Goal: Task Accomplishment & Management: Manage account settings

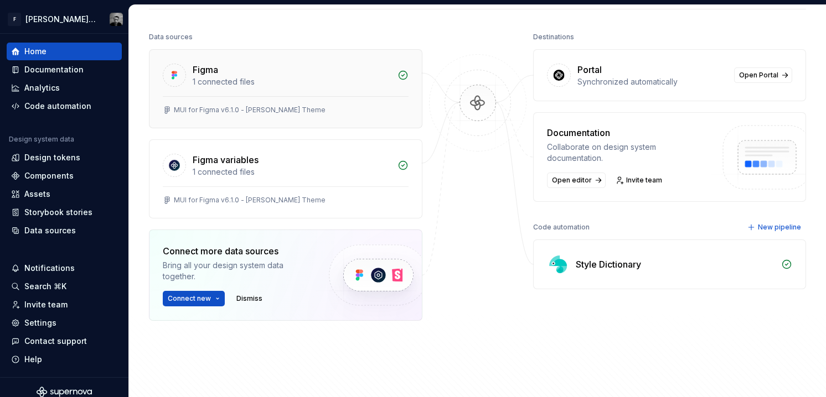
scroll to position [127, 0]
click at [556, 268] on img at bounding box center [558, 266] width 22 height 22
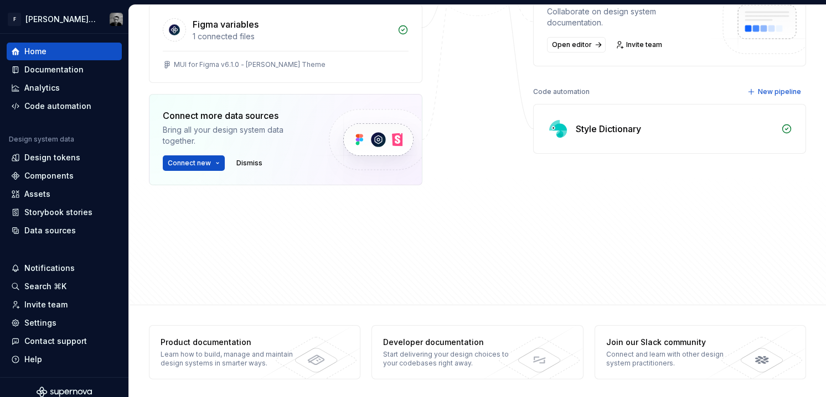
scroll to position [266, 0]
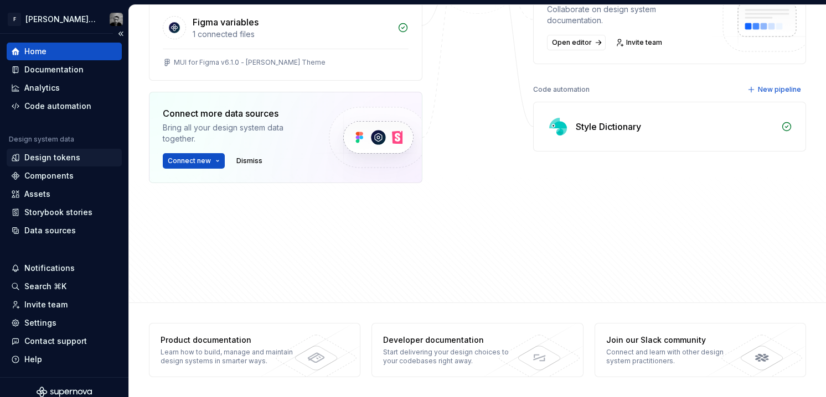
click at [36, 157] on div "Design tokens" at bounding box center [52, 157] width 56 height 11
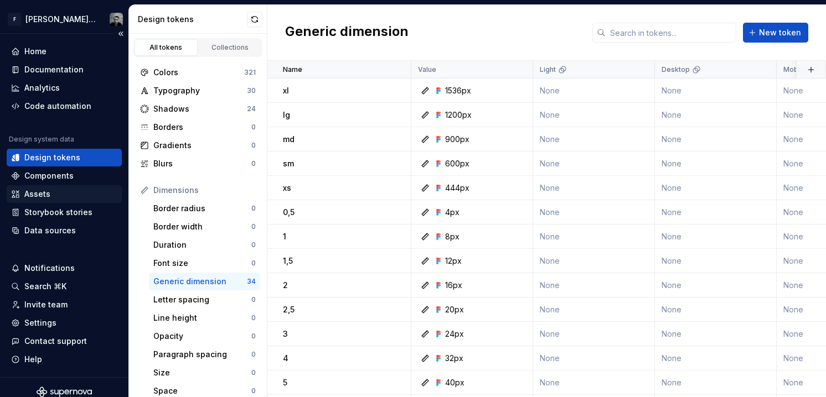
click at [38, 191] on div "Assets" at bounding box center [37, 194] width 26 height 11
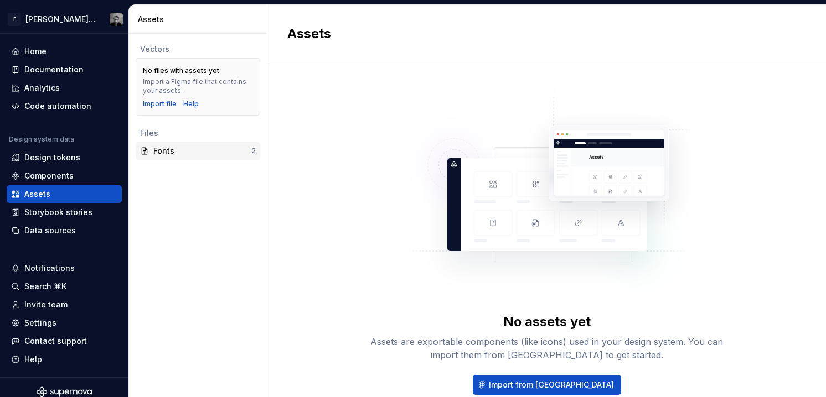
click at [187, 152] on div "Fonts" at bounding box center [202, 151] width 98 height 11
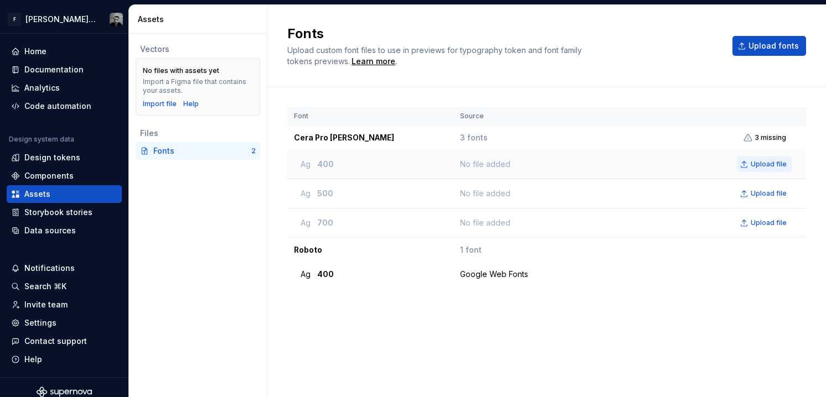
click at [763, 162] on span "Upload file" at bounding box center [768, 164] width 36 height 9
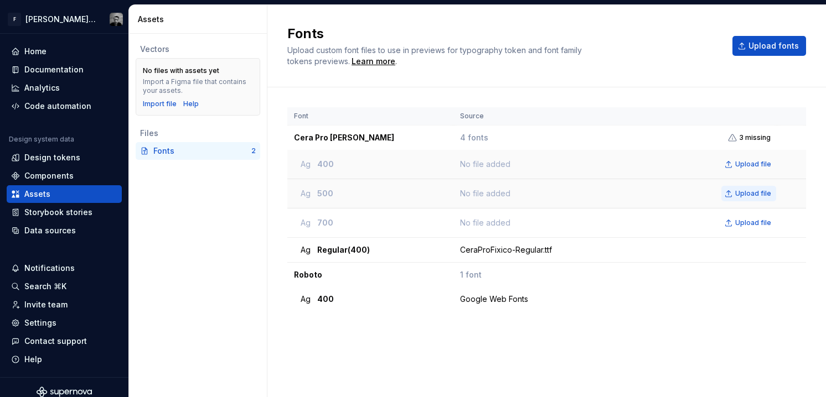
click at [752, 191] on span "Upload file" at bounding box center [753, 193] width 36 height 9
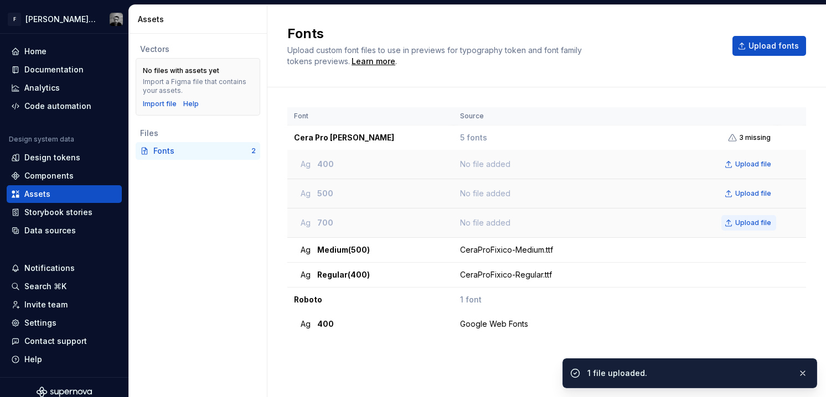
click at [750, 222] on span "Upload file" at bounding box center [753, 223] width 36 height 9
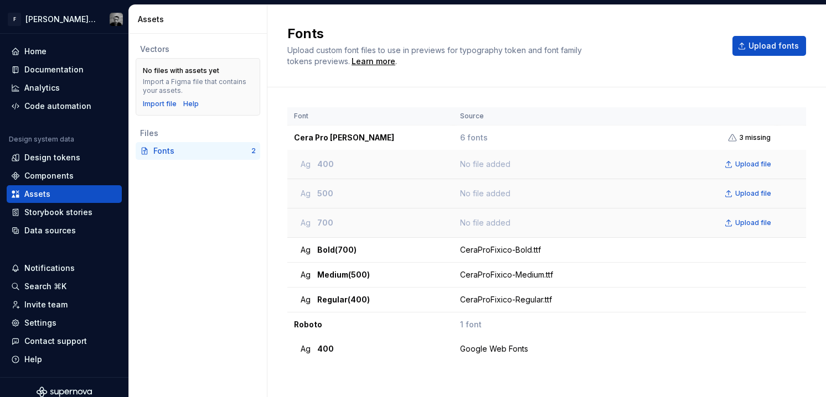
scroll to position [6, 0]
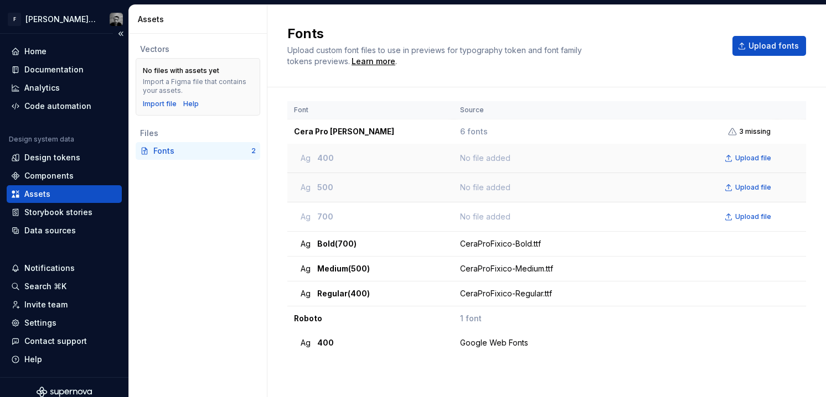
click at [37, 191] on div "Assets" at bounding box center [37, 194] width 26 height 11
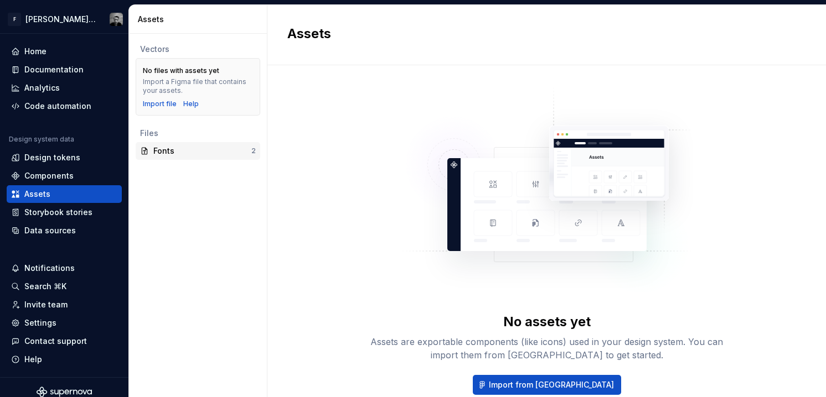
click at [187, 152] on div "Fonts" at bounding box center [202, 151] width 98 height 11
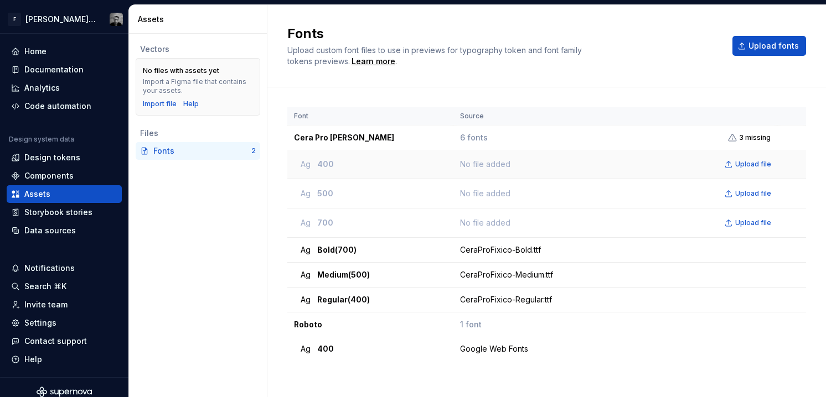
scroll to position [6, 0]
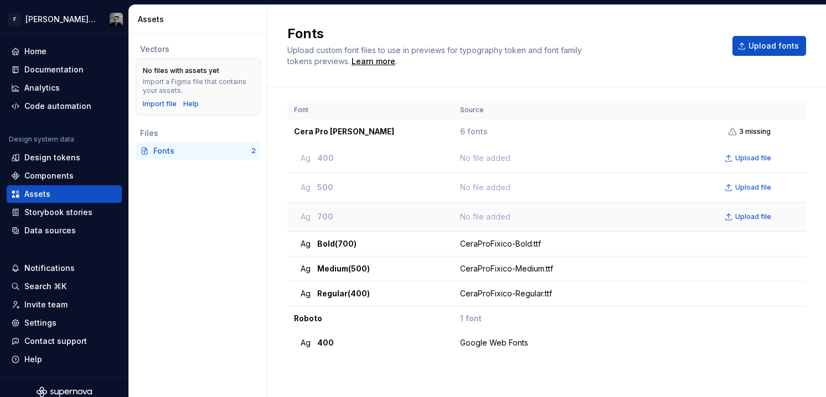
click at [488, 208] on td "No file added Upload file" at bounding box center [615, 217] width 324 height 29
click at [484, 218] on div "No file added Upload file" at bounding box center [618, 216] width 316 height 15
click at [307, 216] on span "Ag" at bounding box center [306, 216] width 10 height 11
